Goal: Communication & Community: Answer question/provide support

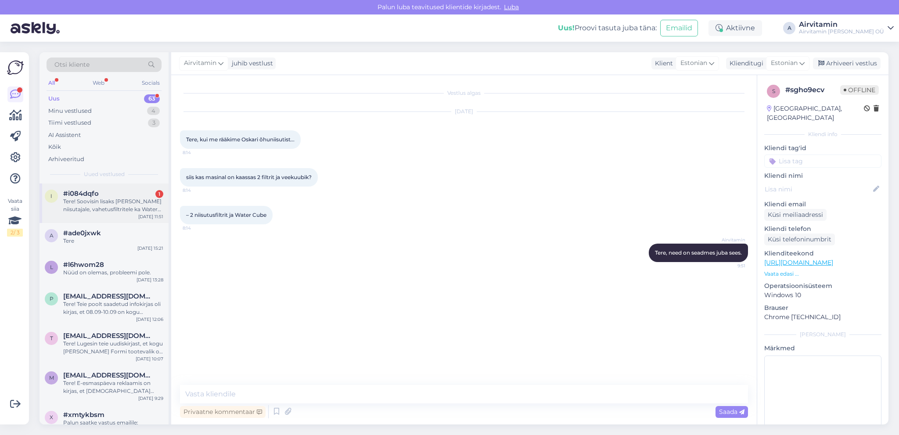
click at [104, 198] on div "Tere! Soovisin lisaks [PERSON_NAME] niisutajale, vahetusfiltritele ka Water Cub…" at bounding box center [113, 206] width 100 height 16
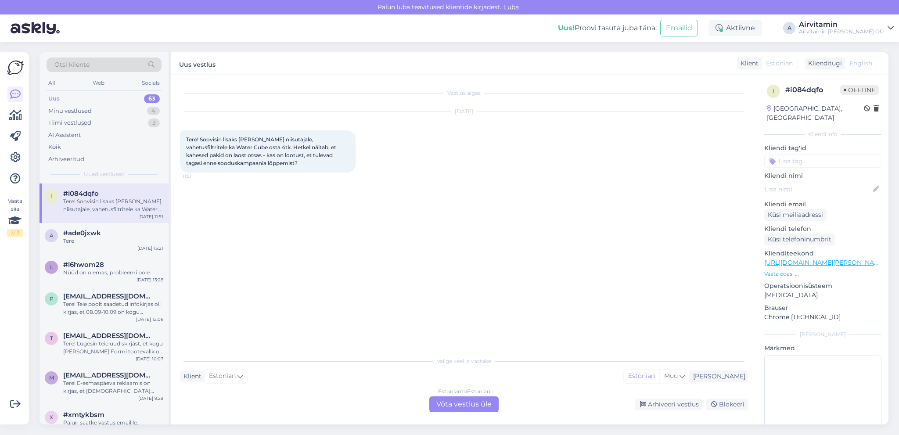
click at [479, 407] on div "Estonian to Estonian Võta vestlus üle" at bounding box center [463, 404] width 69 height 16
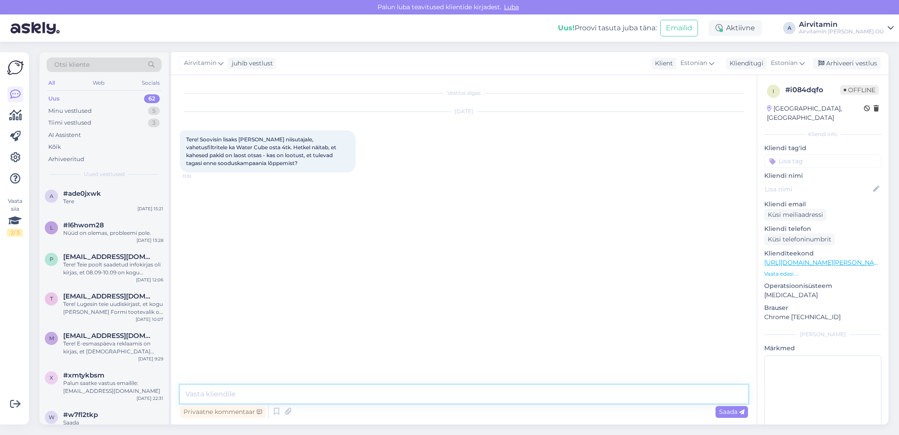
click at [197, 397] on textarea at bounding box center [464, 394] width 568 height 18
drag, startPoint x: 236, startPoint y: 393, endPoint x: 268, endPoint y: 385, distance: 32.9
click at [237, 393] on textarea "Tere. Nüüd on olemas," at bounding box center [464, 394] width 568 height 18
click at [273, 394] on textarea "Tere. Nüüd on olemas," at bounding box center [464, 394] width 568 height 18
click at [280, 394] on textarea "Tere. Nüüd on olemas, ladu parandatud." at bounding box center [464, 394] width 568 height 18
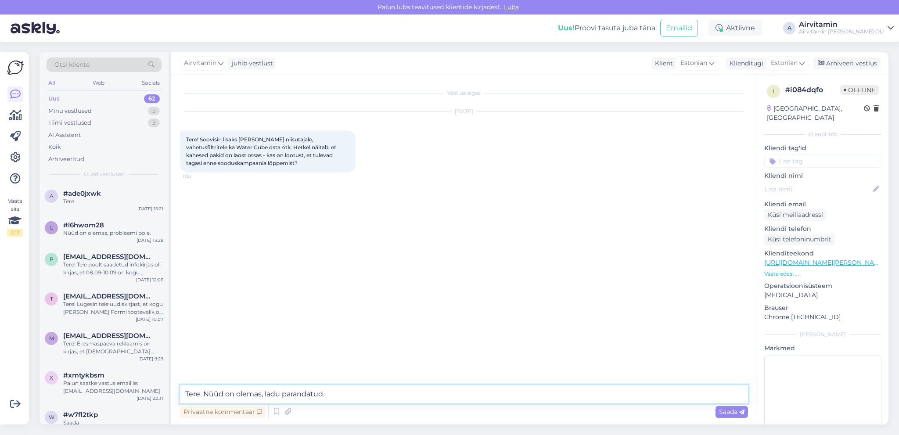
click at [324, 394] on textarea "Tere. Nüüd on olemas, ladu parandatud." at bounding box center [464, 394] width 568 height 18
click at [361, 389] on textarea "Tere. Nüüd on olemas, [PERSON_NAME] näidanud õigesti." at bounding box center [464, 394] width 568 height 18
drag, startPoint x: 280, startPoint y: 393, endPoint x: 289, endPoint y: 389, distance: 9.9
click at [280, 392] on textarea "Tere. Nüüd on olemas, [PERSON_NAME] näidanud õiget kogus." at bounding box center [464, 394] width 568 height 18
click at [408, 394] on textarea "Tere. Nüüd on olemas, programm ei näidanud õiget kogus." at bounding box center [464, 394] width 568 height 18
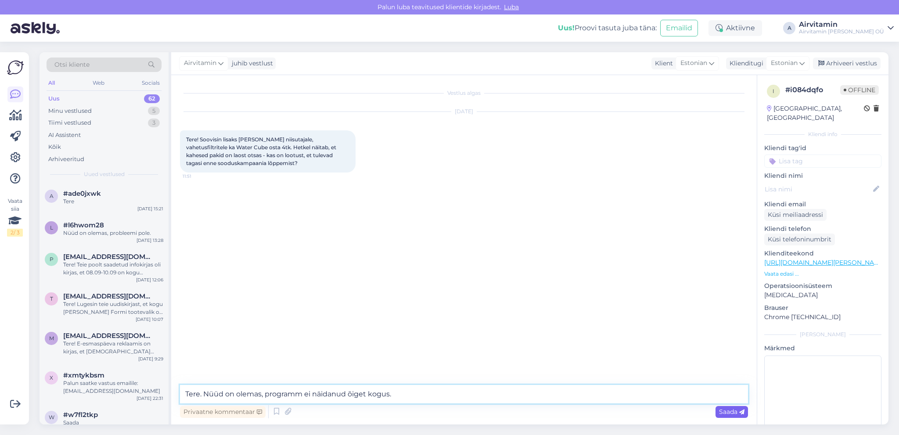
type textarea "Tere. Nüüd on olemas, programm ei näidanud õiget kogus."
click at [723, 411] on span "Saada" at bounding box center [731, 412] width 25 height 8
